Goal: Information Seeking & Learning: Learn about a topic

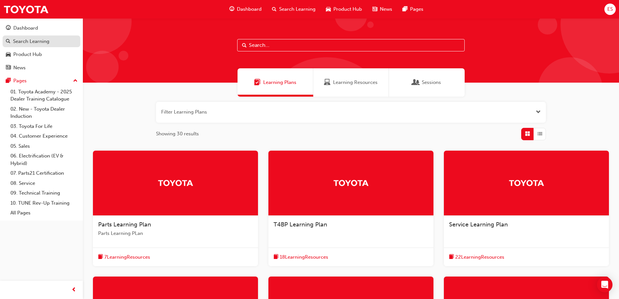
click at [24, 40] on div "Search Learning" at bounding box center [31, 41] width 36 height 7
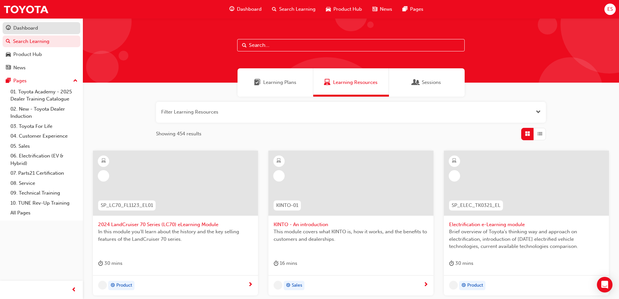
click at [30, 29] on div "Dashboard" at bounding box center [25, 27] width 25 height 7
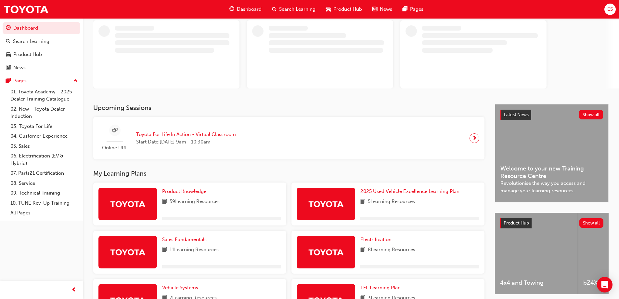
scroll to position [130, 0]
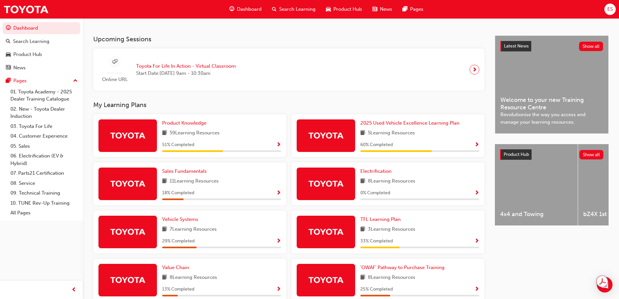
click at [278, 147] on span "Show Progress" at bounding box center [278, 145] width 5 height 6
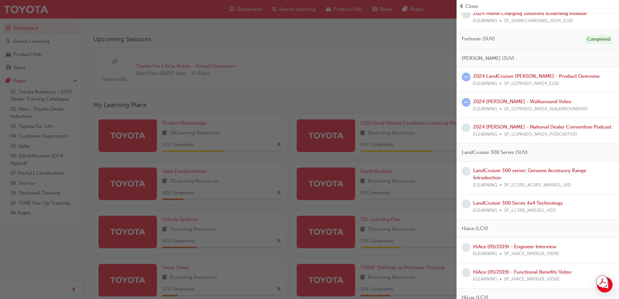
scroll to position [358, 0]
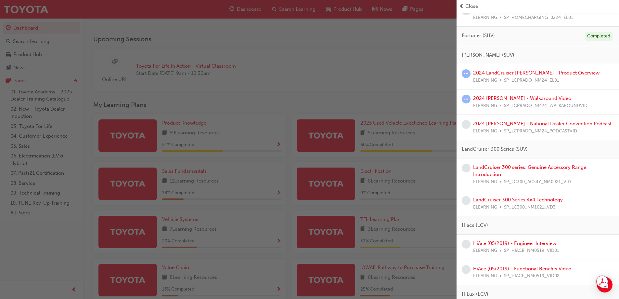
click at [510, 73] on link "2024 LandCruiser [PERSON_NAME] - Product Overview" at bounding box center [536, 73] width 126 height 6
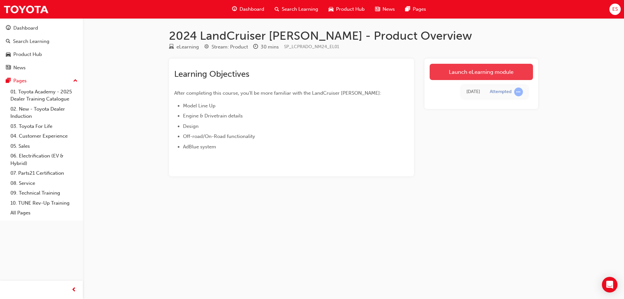
click at [476, 69] on link "Launch eLearning module" at bounding box center [481, 72] width 103 height 16
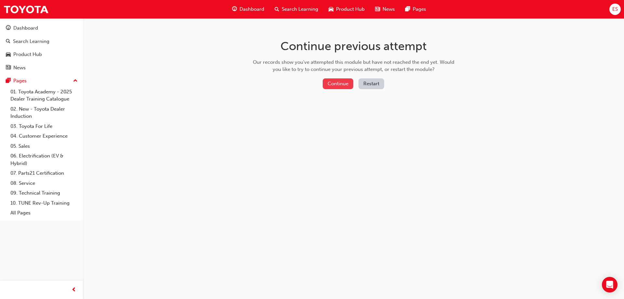
click at [348, 84] on button "Continue" at bounding box center [338, 83] width 31 height 11
